Goal: Task Accomplishment & Management: Use online tool/utility

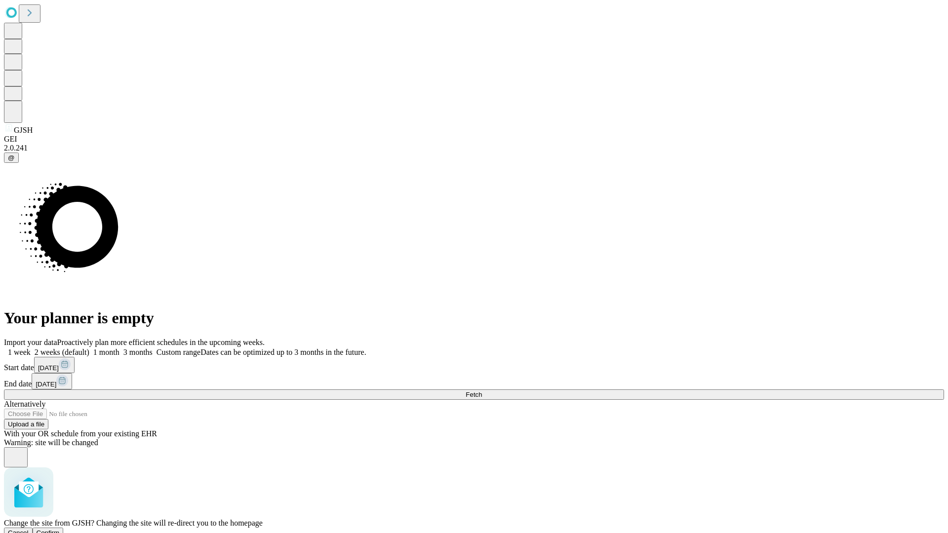
click at [60, 529] on span "Confirm" at bounding box center [48, 532] width 23 height 7
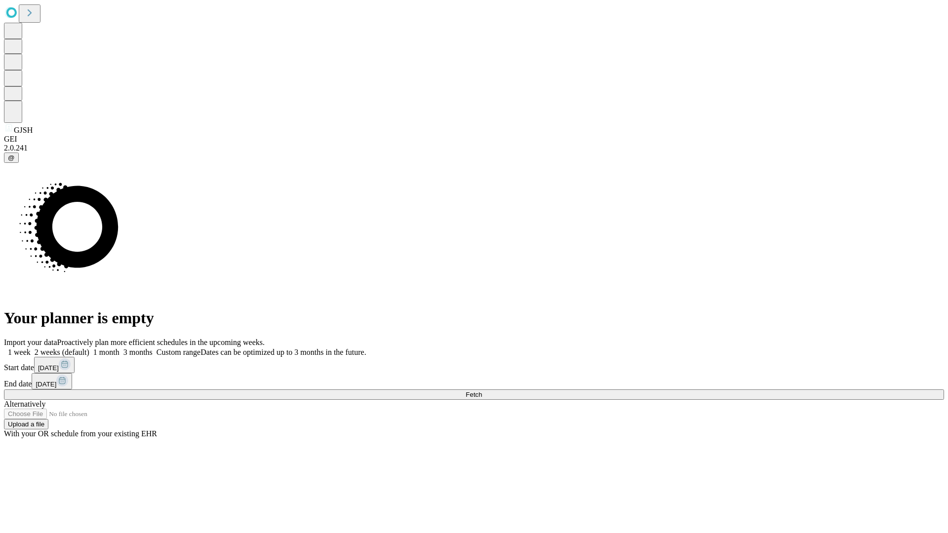
click at [31, 348] on label "1 week" at bounding box center [17, 352] width 27 height 8
click at [482, 391] on span "Fetch" at bounding box center [473, 394] width 16 height 7
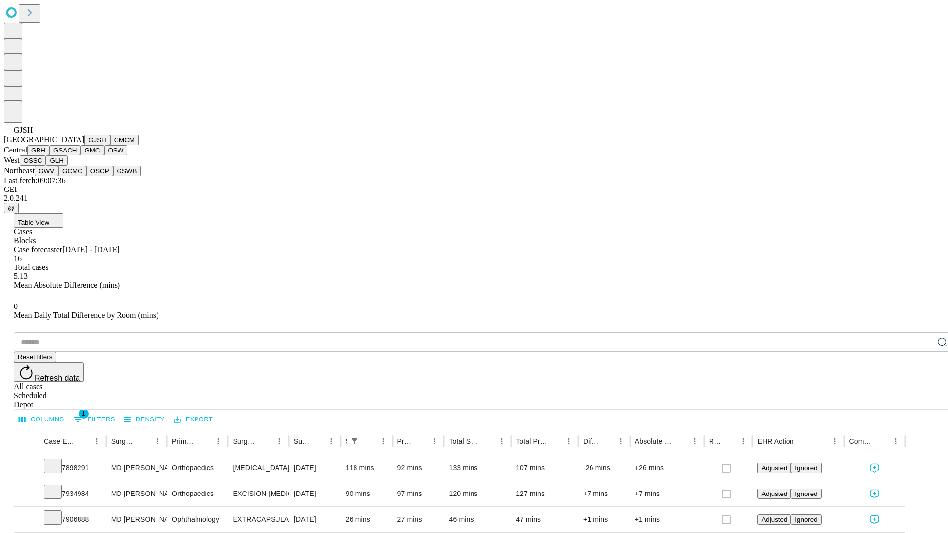
click at [110, 145] on button "GMCM" at bounding box center [124, 140] width 29 height 10
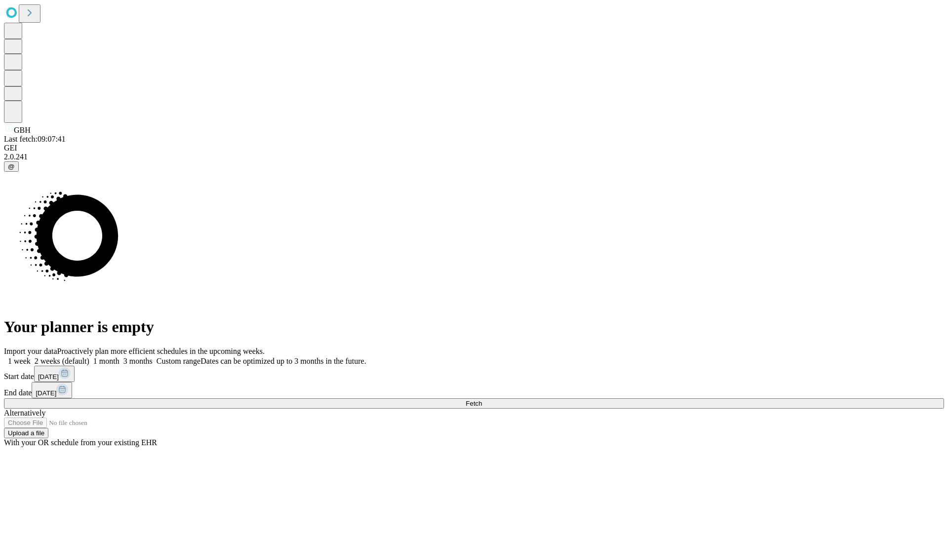
click at [482, 400] on span "Fetch" at bounding box center [473, 403] width 16 height 7
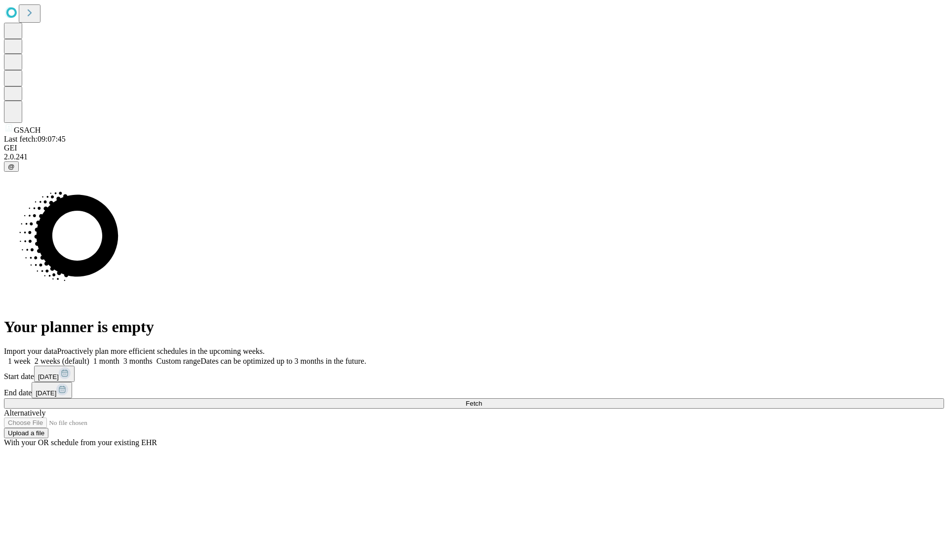
click at [31, 357] on label "1 week" at bounding box center [17, 361] width 27 height 8
click at [482, 400] on span "Fetch" at bounding box center [473, 403] width 16 height 7
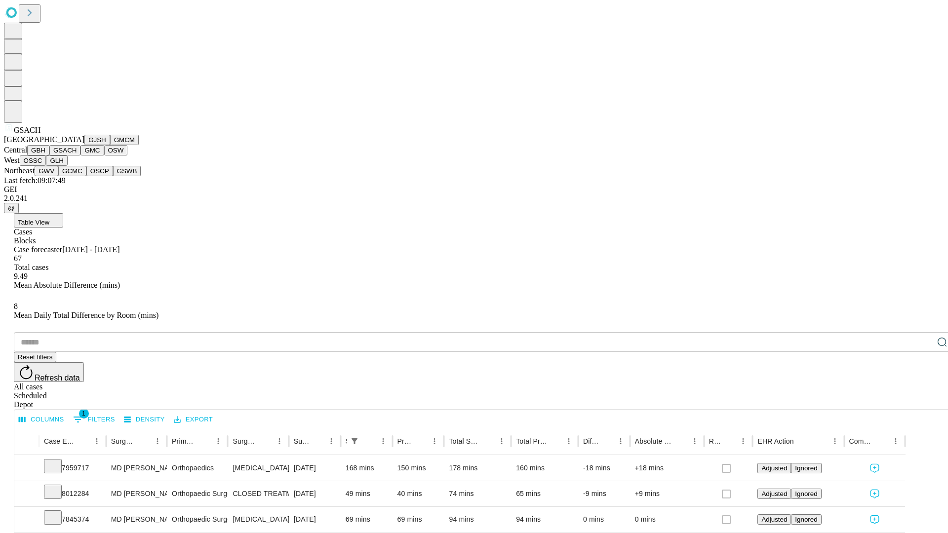
click at [80, 155] on button "GMC" at bounding box center [91, 150] width 23 height 10
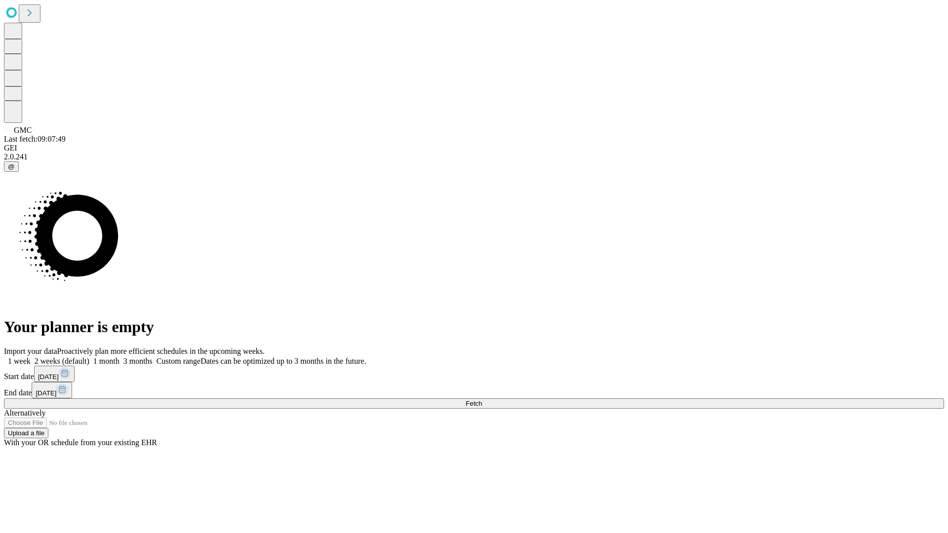
click at [31, 357] on label "1 week" at bounding box center [17, 361] width 27 height 8
click at [482, 400] on span "Fetch" at bounding box center [473, 403] width 16 height 7
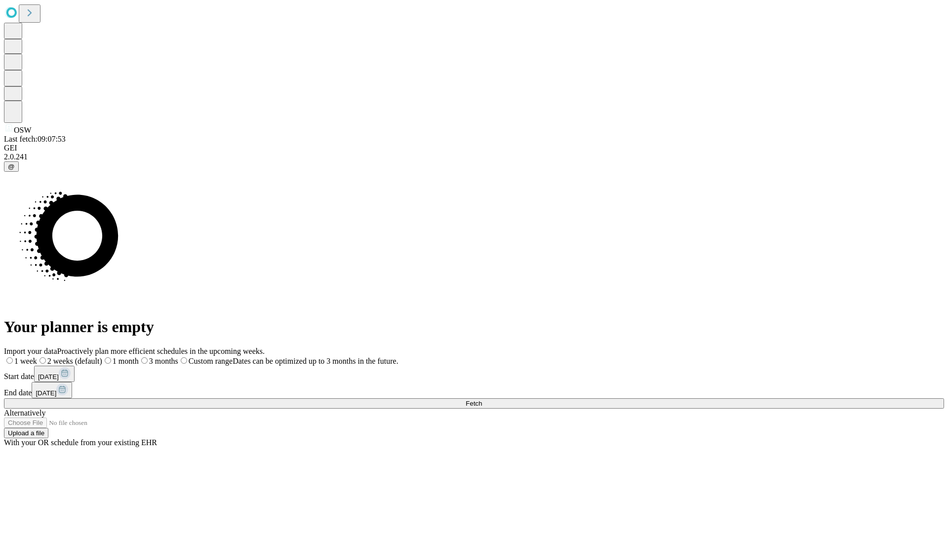
click at [37, 357] on label "1 week" at bounding box center [20, 361] width 33 height 8
click at [482, 400] on span "Fetch" at bounding box center [473, 403] width 16 height 7
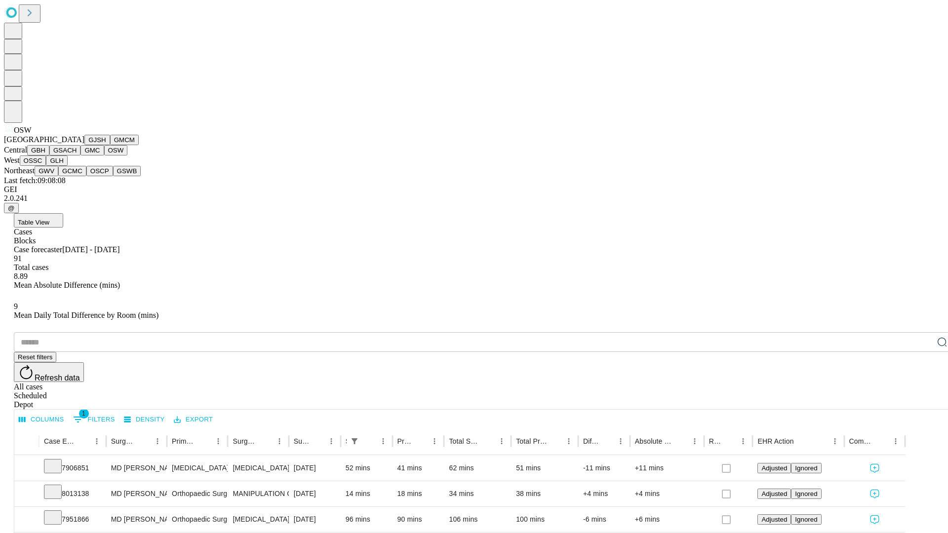
click at [46, 166] on button "OSSC" at bounding box center [33, 160] width 27 height 10
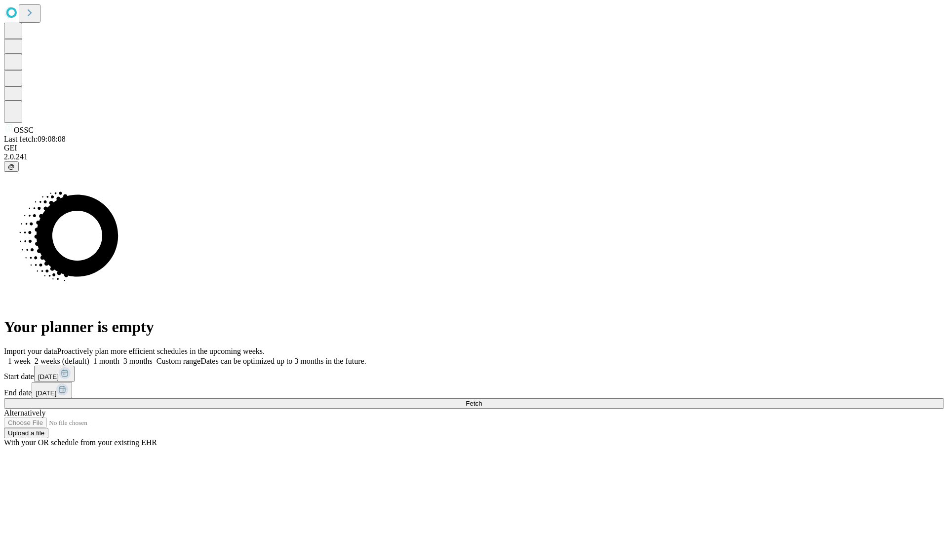
click at [31, 357] on label "1 week" at bounding box center [17, 361] width 27 height 8
click at [482, 400] on span "Fetch" at bounding box center [473, 403] width 16 height 7
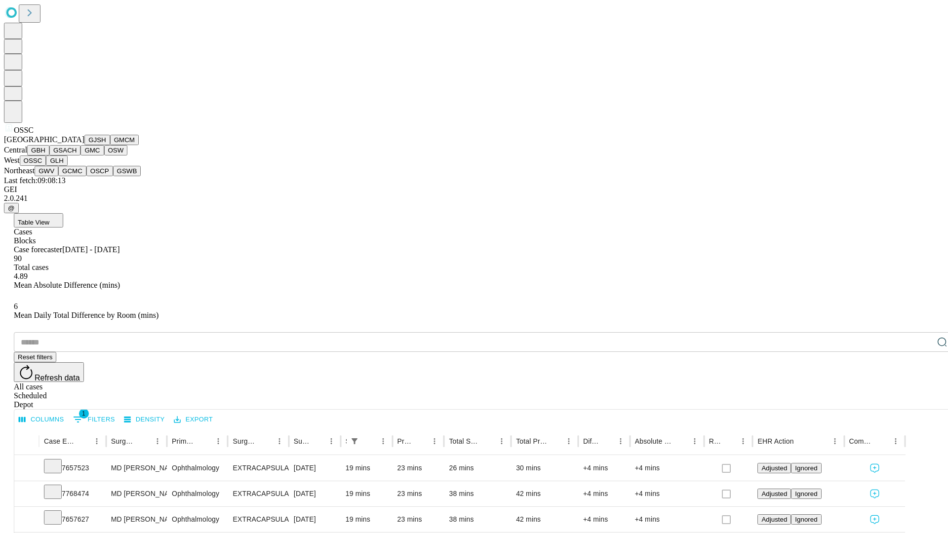
click at [67, 166] on button "GLH" at bounding box center [56, 160] width 21 height 10
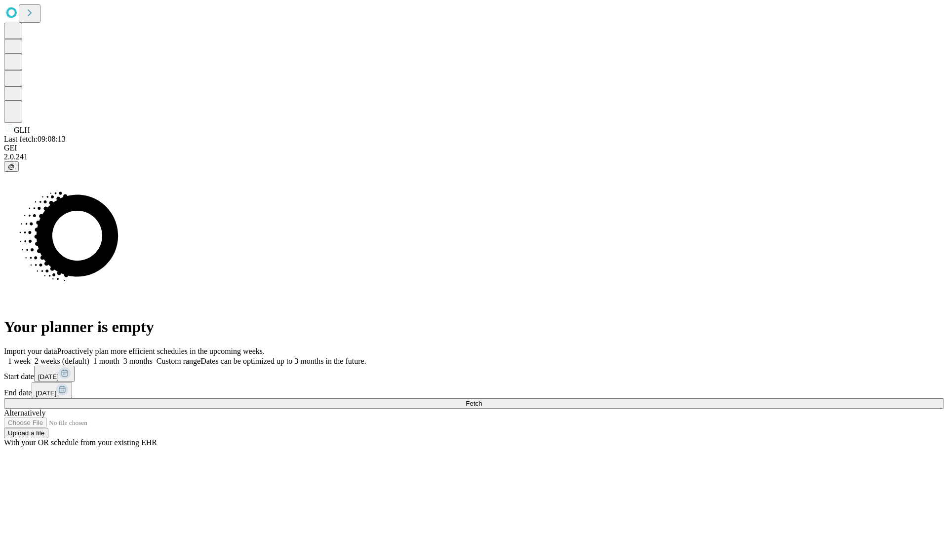
click at [31, 357] on label "1 week" at bounding box center [17, 361] width 27 height 8
click at [482, 400] on span "Fetch" at bounding box center [473, 403] width 16 height 7
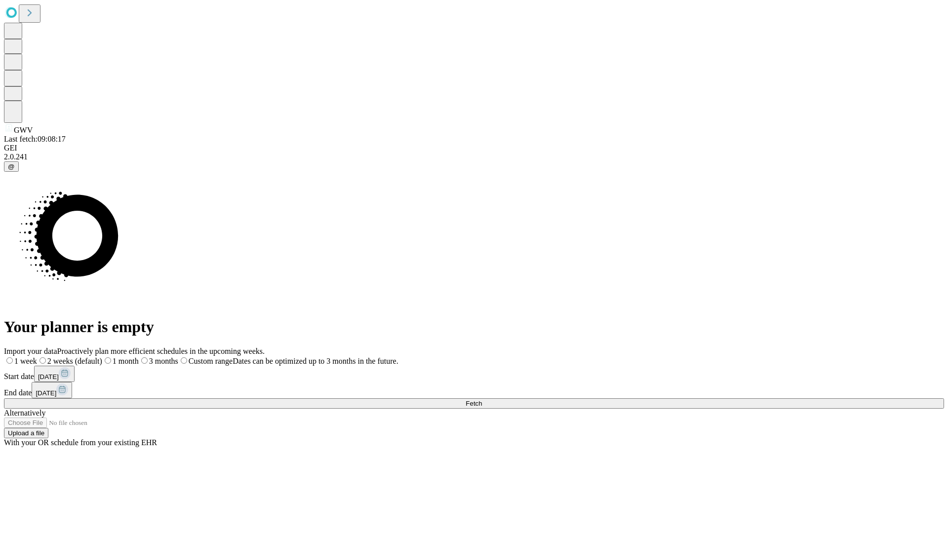
click at [482, 400] on span "Fetch" at bounding box center [473, 403] width 16 height 7
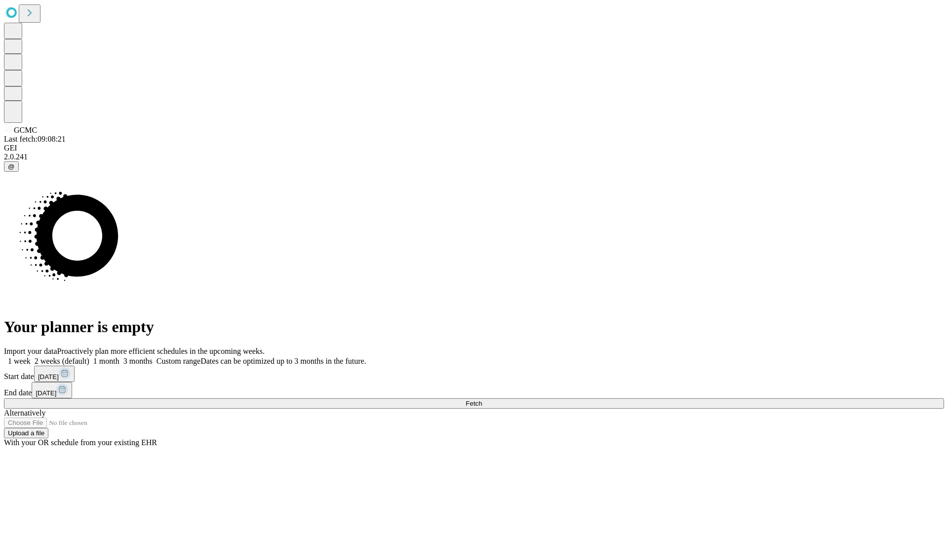
click at [31, 357] on label "1 week" at bounding box center [17, 361] width 27 height 8
click at [482, 400] on span "Fetch" at bounding box center [473, 403] width 16 height 7
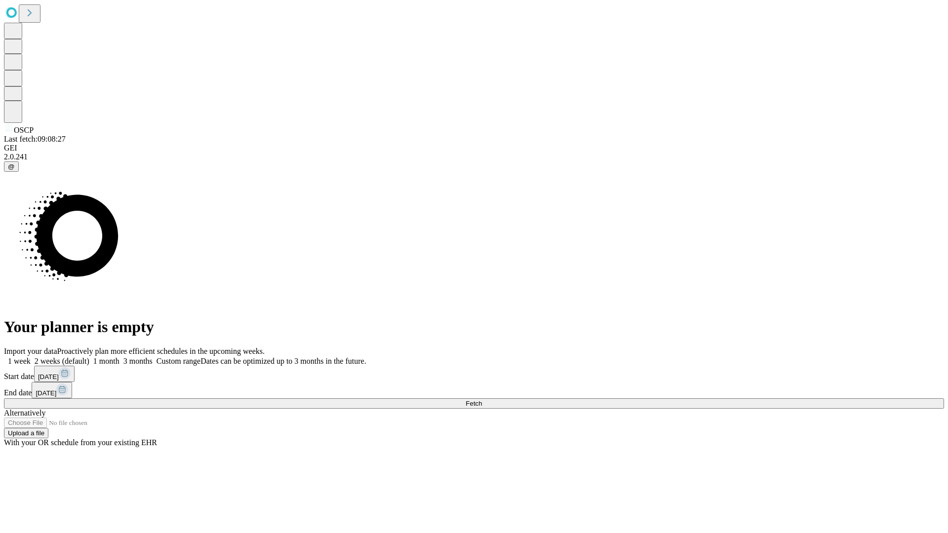
click at [31, 357] on label "1 week" at bounding box center [17, 361] width 27 height 8
click at [482, 400] on span "Fetch" at bounding box center [473, 403] width 16 height 7
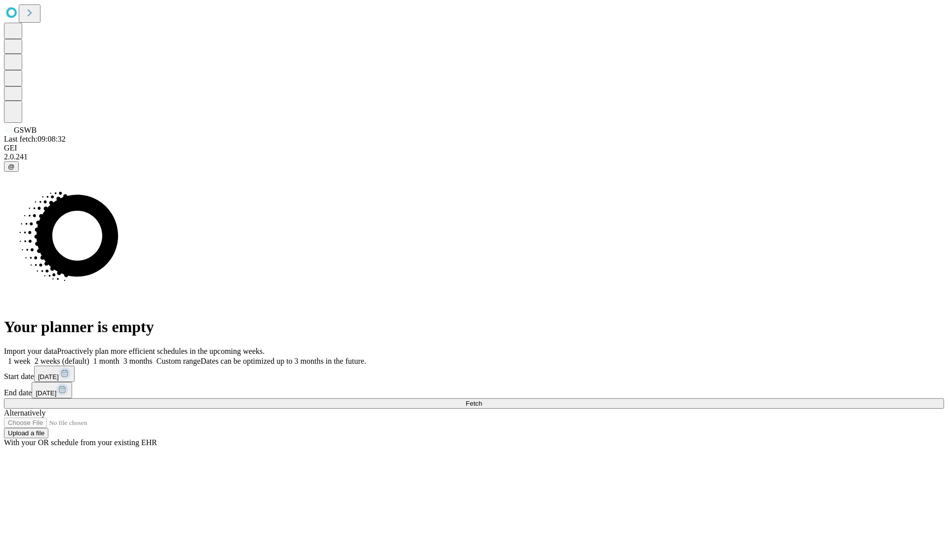
click at [31, 357] on label "1 week" at bounding box center [17, 361] width 27 height 8
click at [482, 400] on span "Fetch" at bounding box center [473, 403] width 16 height 7
